Goal: Information Seeking & Learning: Learn about a topic

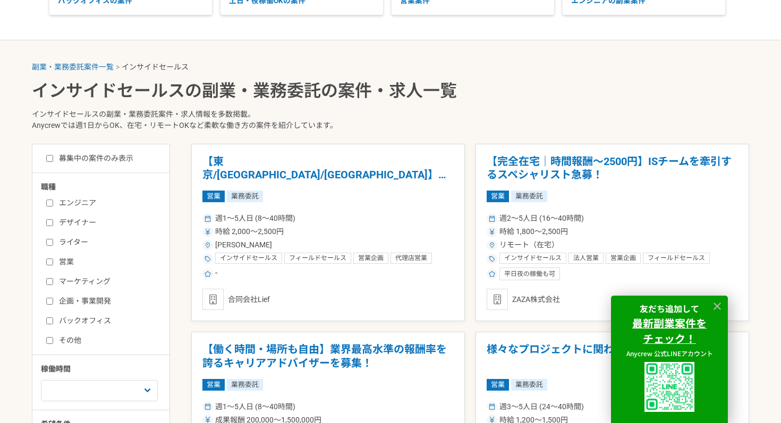
scroll to position [144, 0]
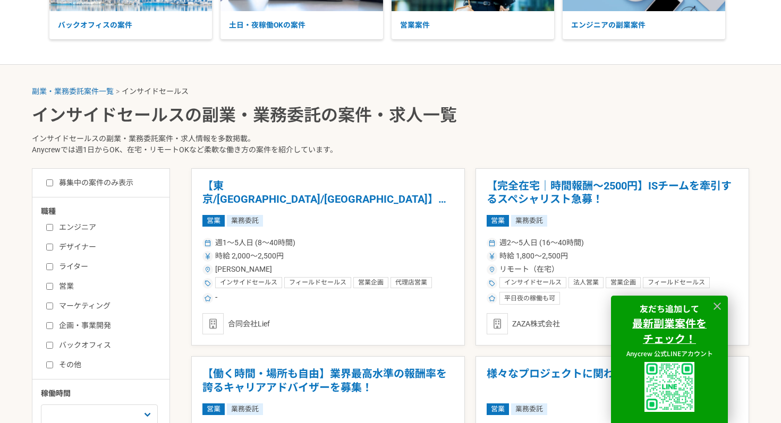
click at [125, 180] on label "募集中の案件のみ表示" at bounding box center [89, 182] width 87 height 11
click at [53, 180] on input "募集中の案件のみ表示" at bounding box center [49, 183] width 7 height 7
checkbox input "true"
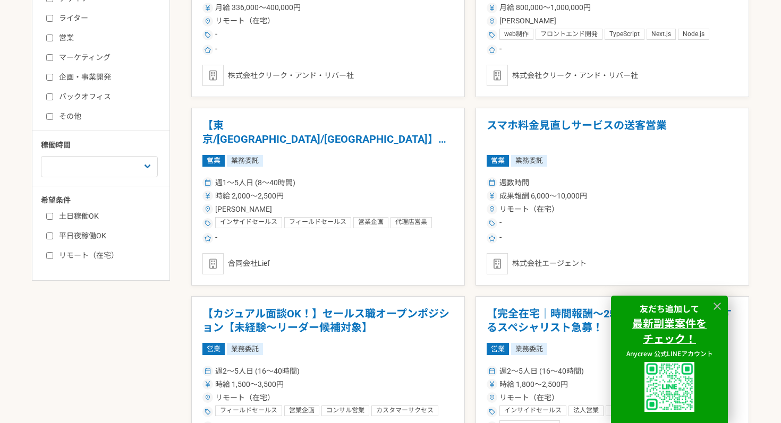
scroll to position [379, 0]
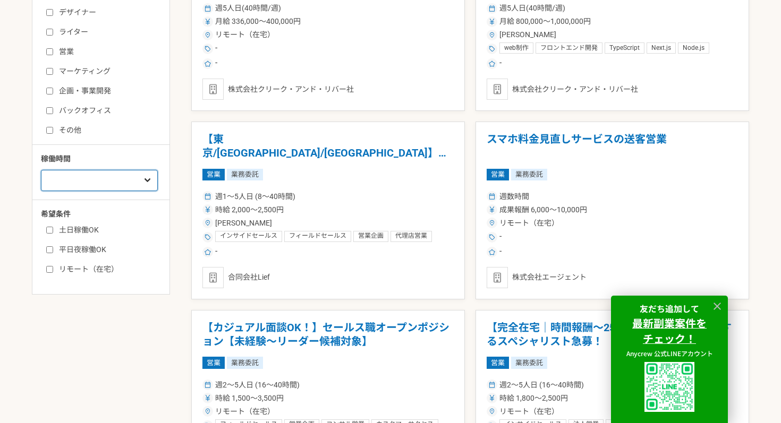
click at [139, 177] on select "週1人日（8時間）以下 週2人日（16時間）以下 週3人日（24時間）以下 週4人日（32時間）以下 週5人日（40時間）以下" at bounding box center [99, 180] width 117 height 21
select select "2"
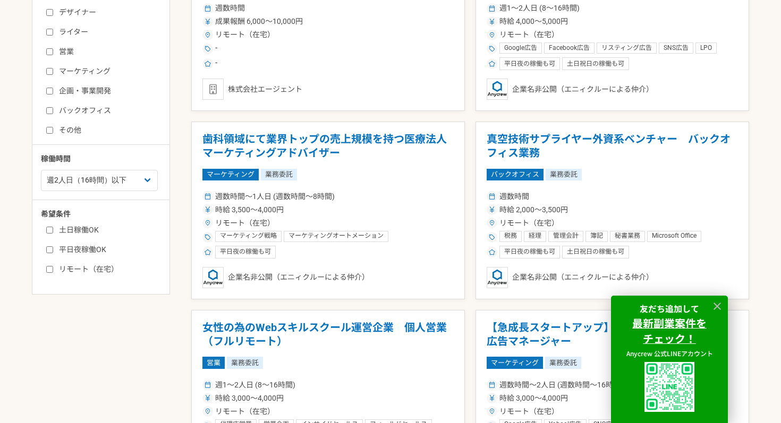
click at [106, 271] on label "リモート（在宅）" at bounding box center [107, 269] width 122 height 11
click at [53, 271] on input "リモート（在宅）" at bounding box center [49, 269] width 7 height 7
checkbox input "true"
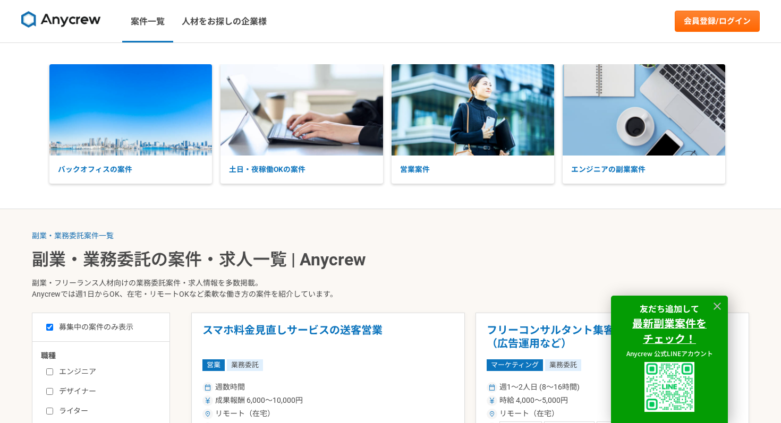
scroll to position [379, 0]
